Goal: Check status

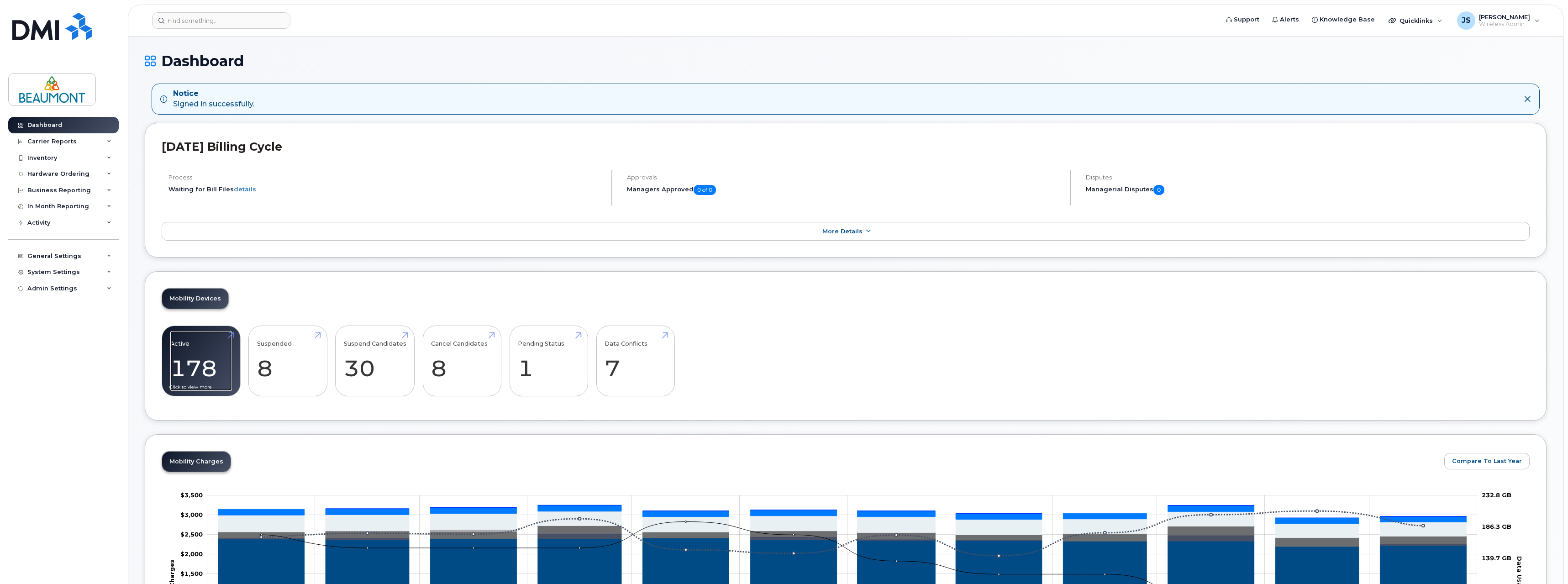
click at [205, 361] on link "Active 178" at bounding box center [201, 361] width 61 height 60
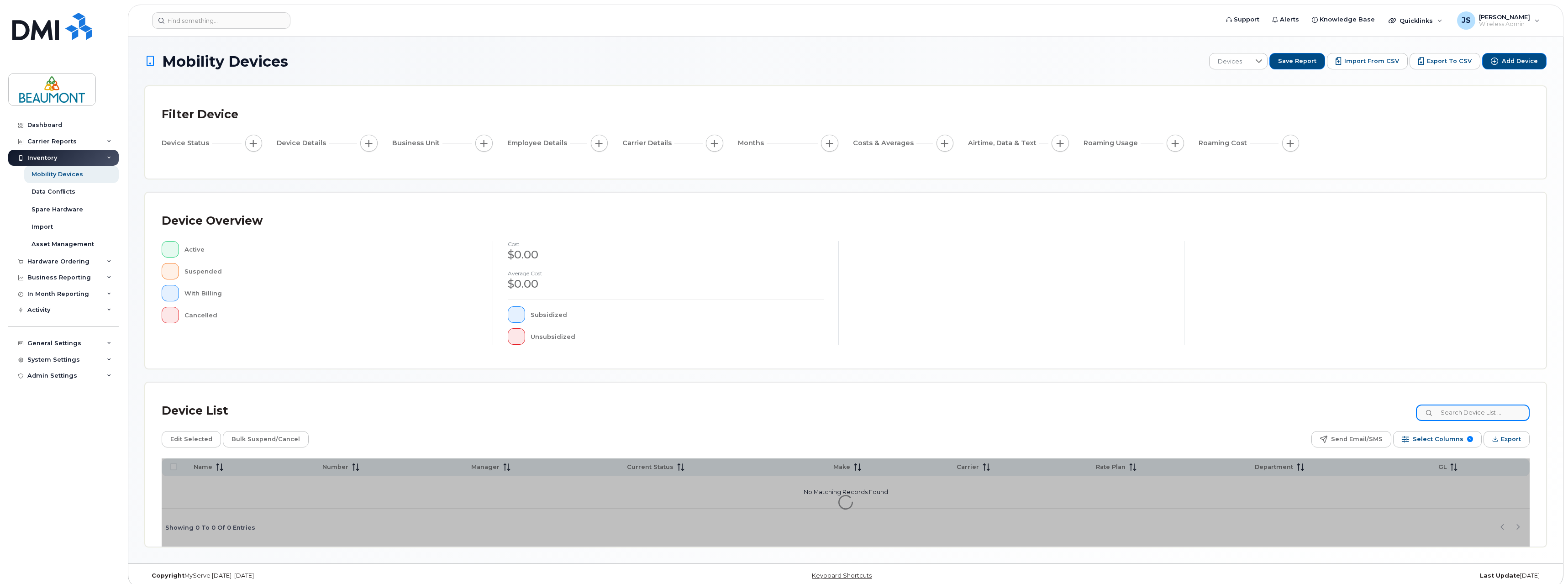
click at [1466, 411] on input at bounding box center [1472, 413] width 114 height 16
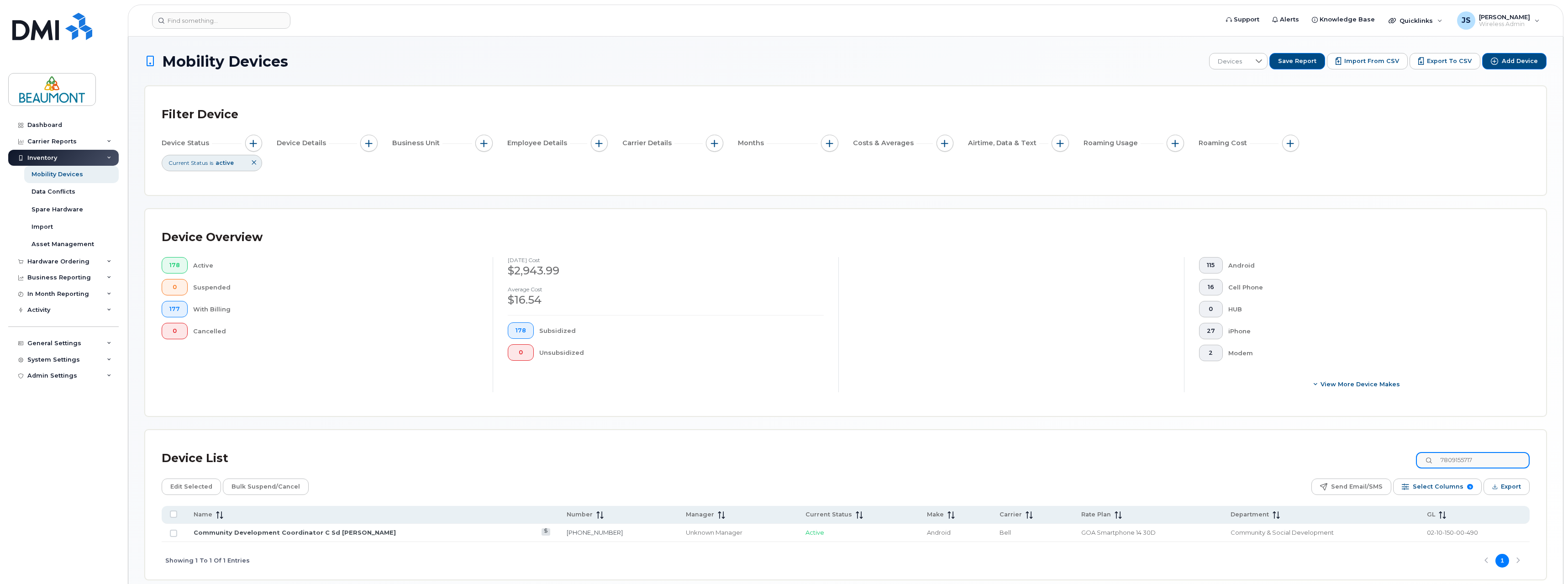
type input "7809155717"
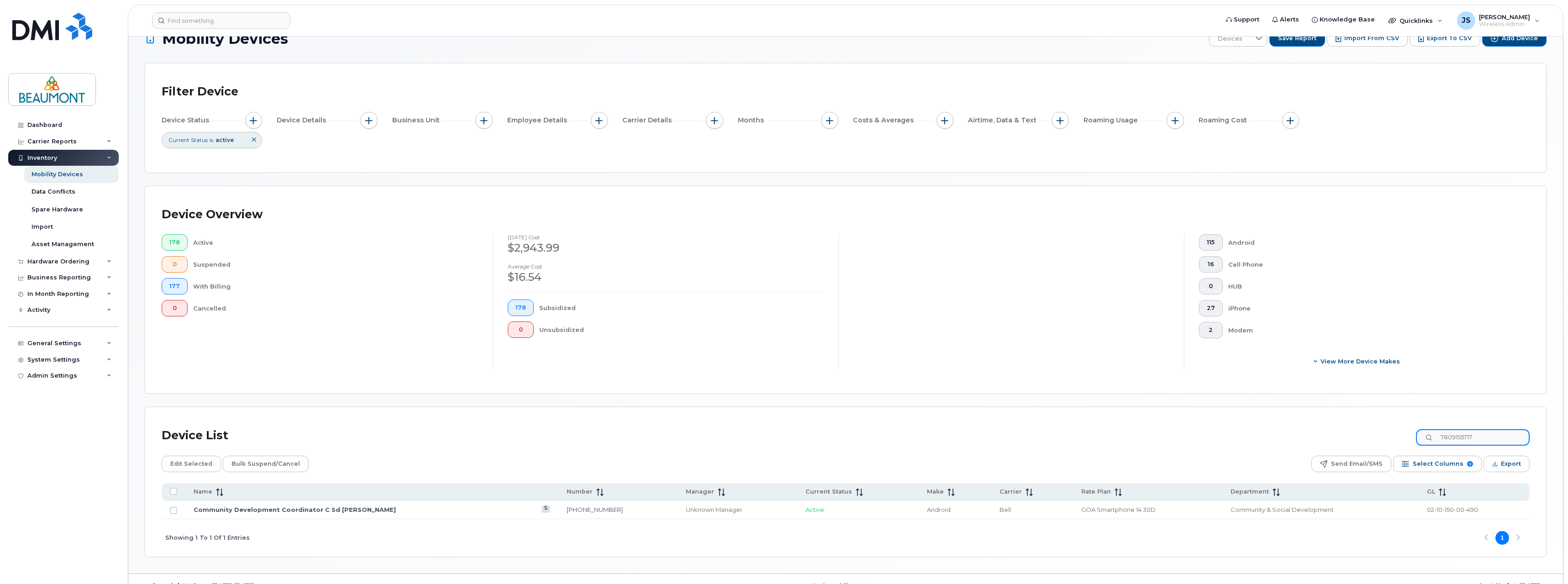
scroll to position [41, 0]
